Goal: Find specific page/section: Find specific page/section

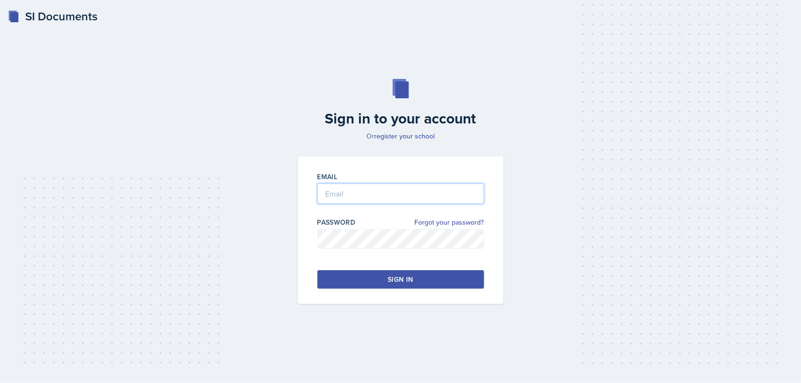
type input "[EMAIL_ADDRESS][DOMAIN_NAME]"
click at [375, 283] on button "Sign in" at bounding box center [400, 279] width 167 height 18
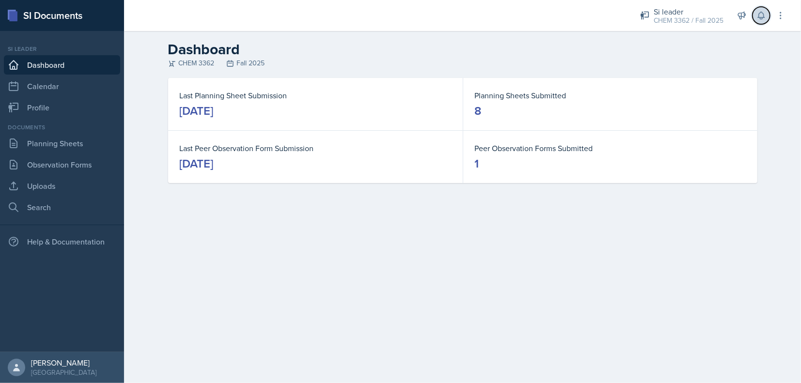
click at [764, 17] on icon at bounding box center [761, 15] width 6 height 7
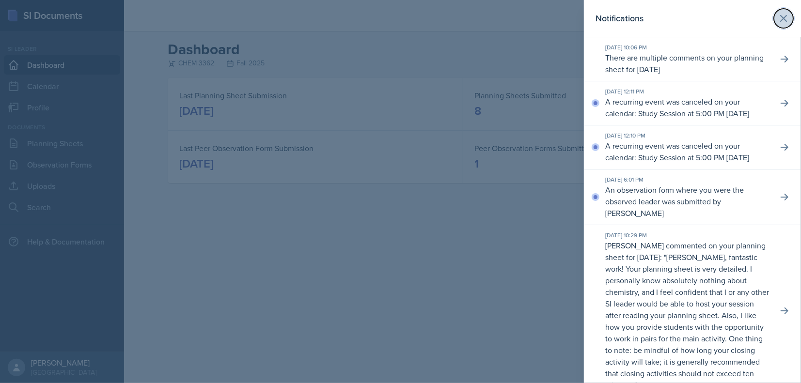
click at [778, 24] on icon at bounding box center [784, 19] width 12 height 12
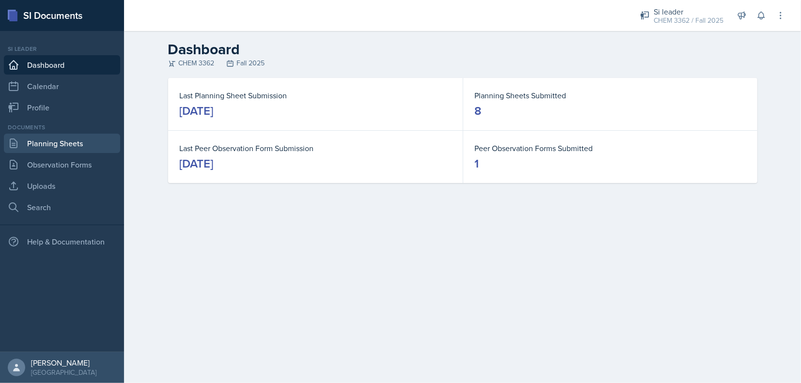
click at [28, 145] on link "Planning Sheets" at bounding box center [62, 143] width 116 height 19
